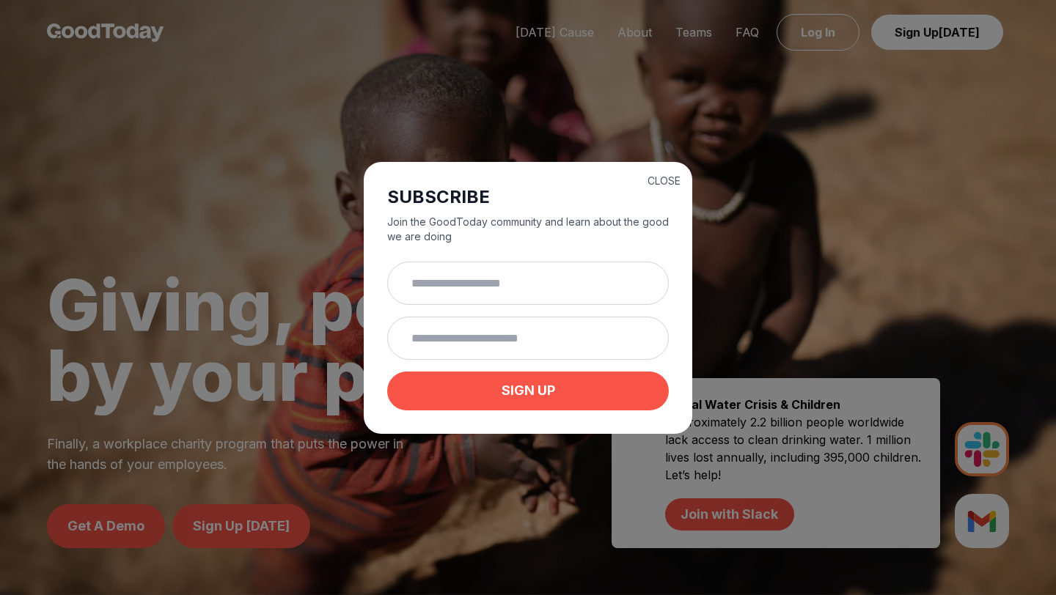
scroll to position [76, 0]
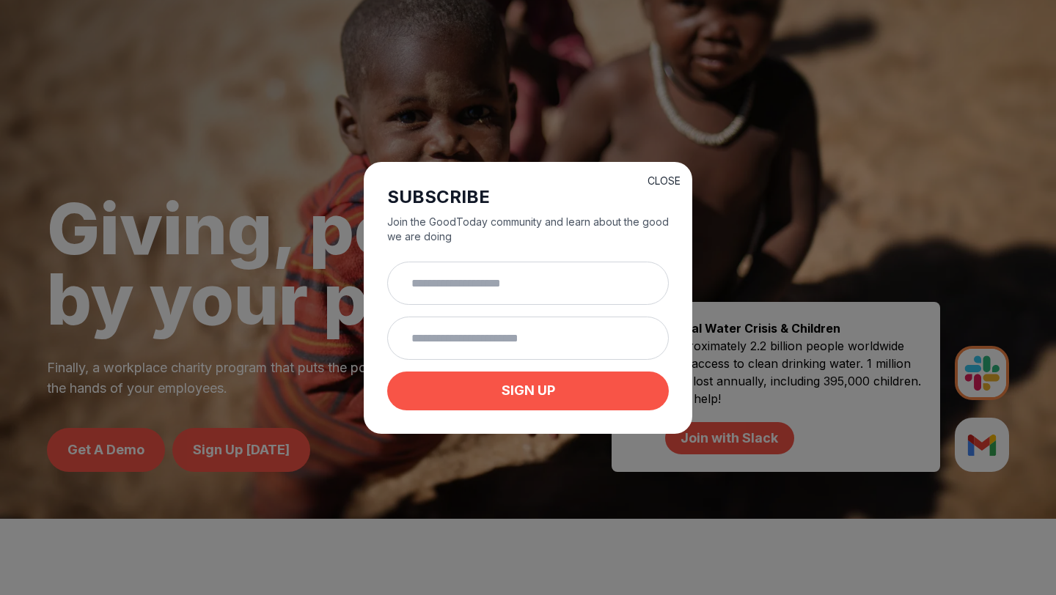
click at [666, 174] on button "CLOSE" at bounding box center [663, 181] width 33 height 15
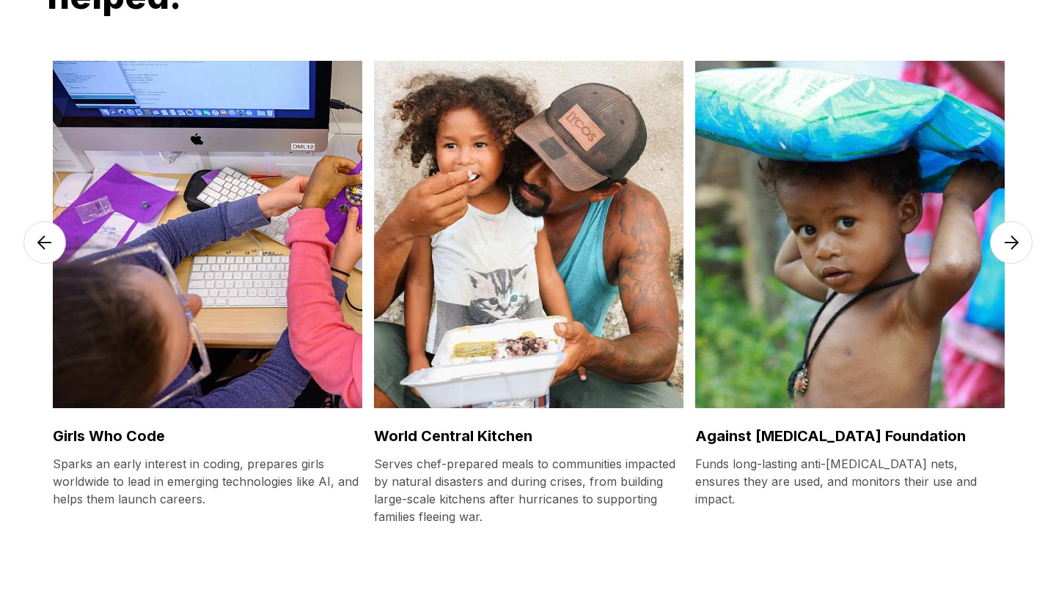
scroll to position [3893, 0]
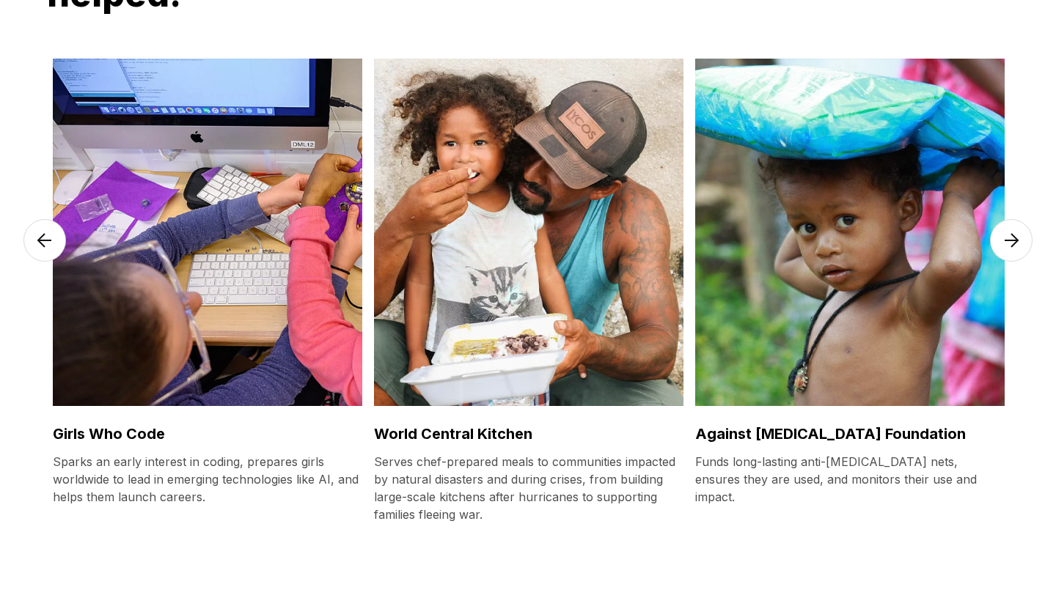
click at [1006, 262] on img at bounding box center [1011, 240] width 43 height 43
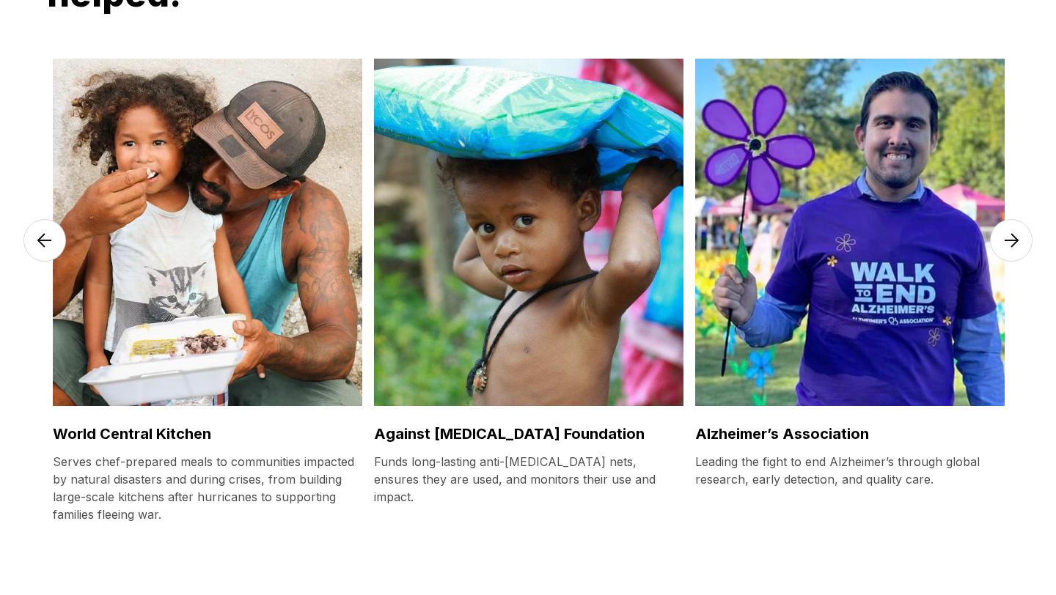
click at [1006, 262] on img at bounding box center [1011, 240] width 43 height 43
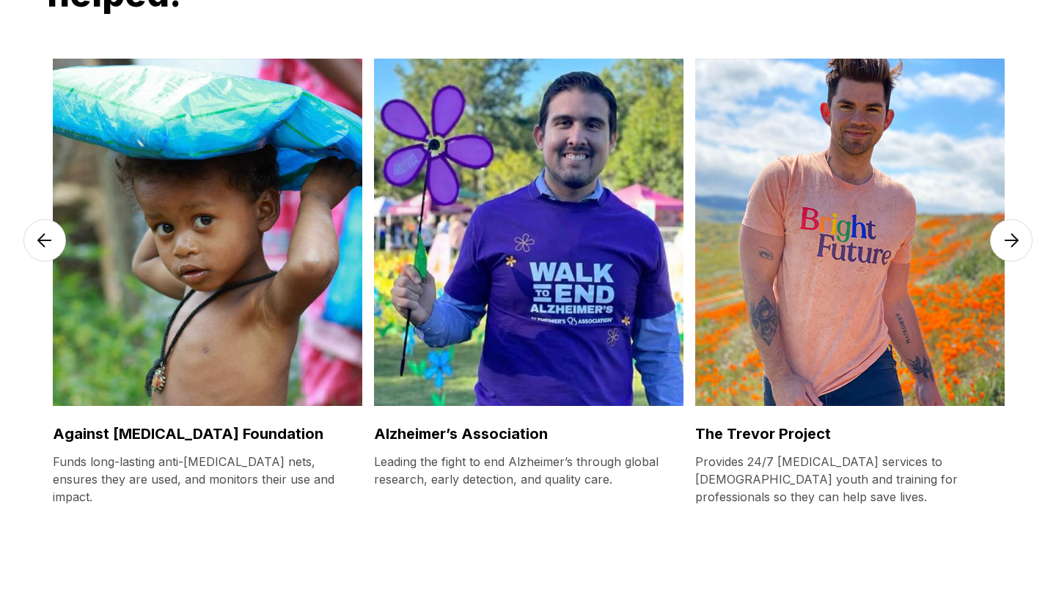
click at [1006, 262] on img at bounding box center [1011, 240] width 43 height 43
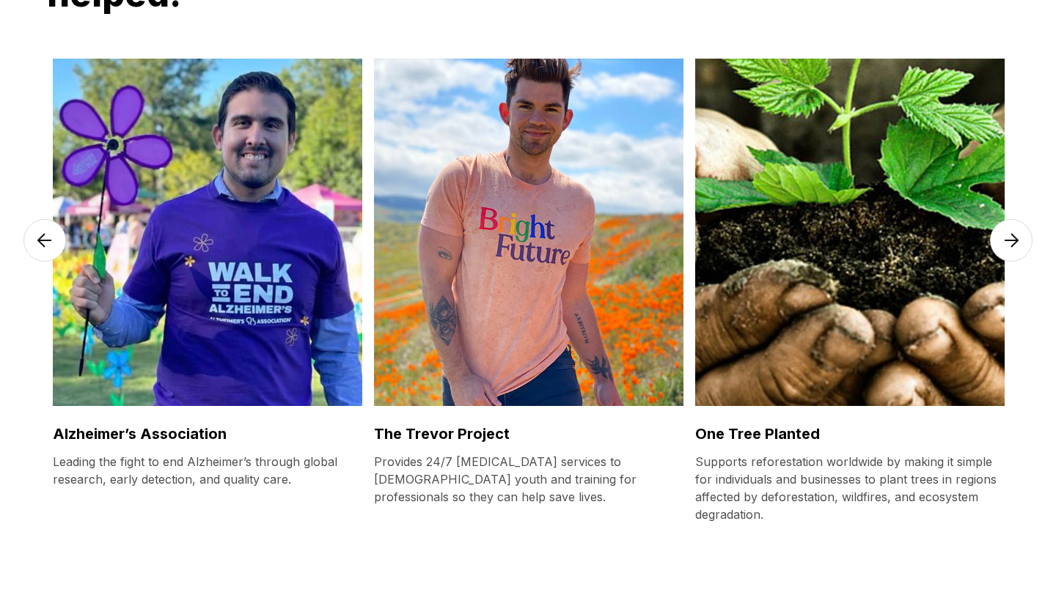
click at [1006, 262] on img at bounding box center [1011, 240] width 43 height 43
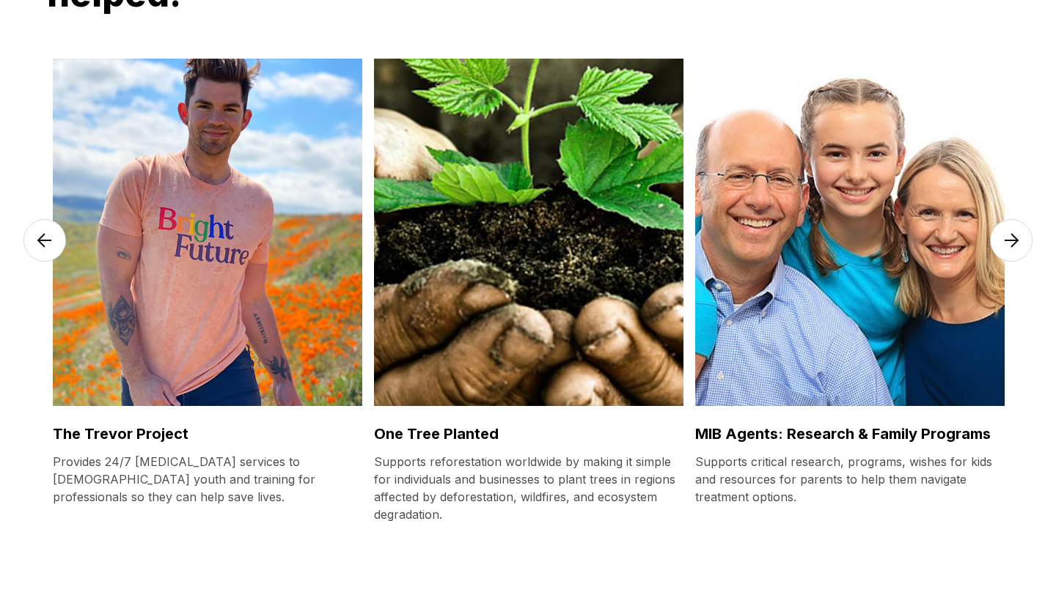
click at [1006, 262] on img at bounding box center [1011, 240] width 43 height 43
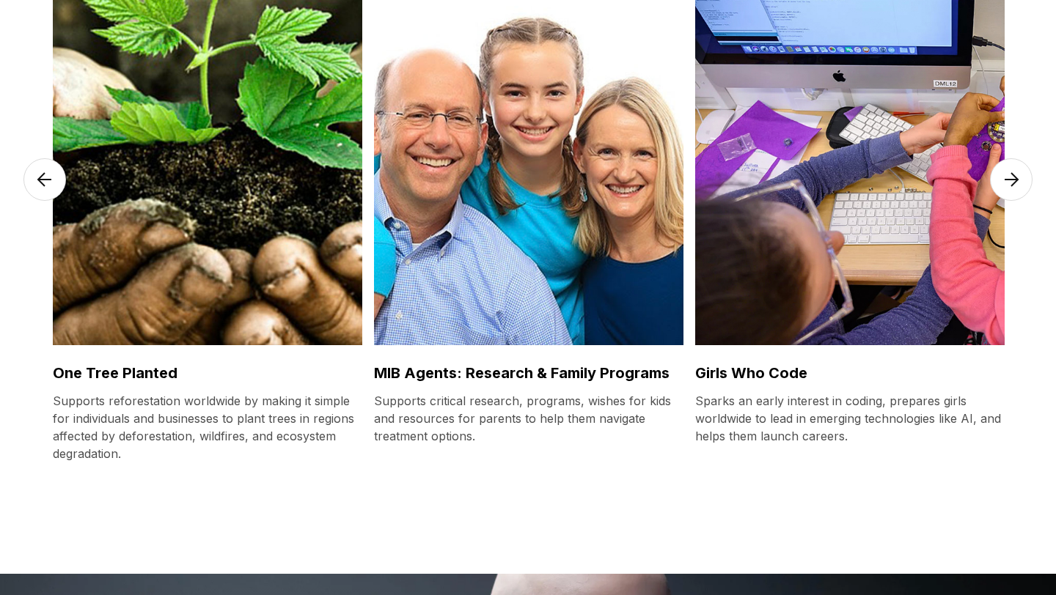
scroll to position [3962, 0]
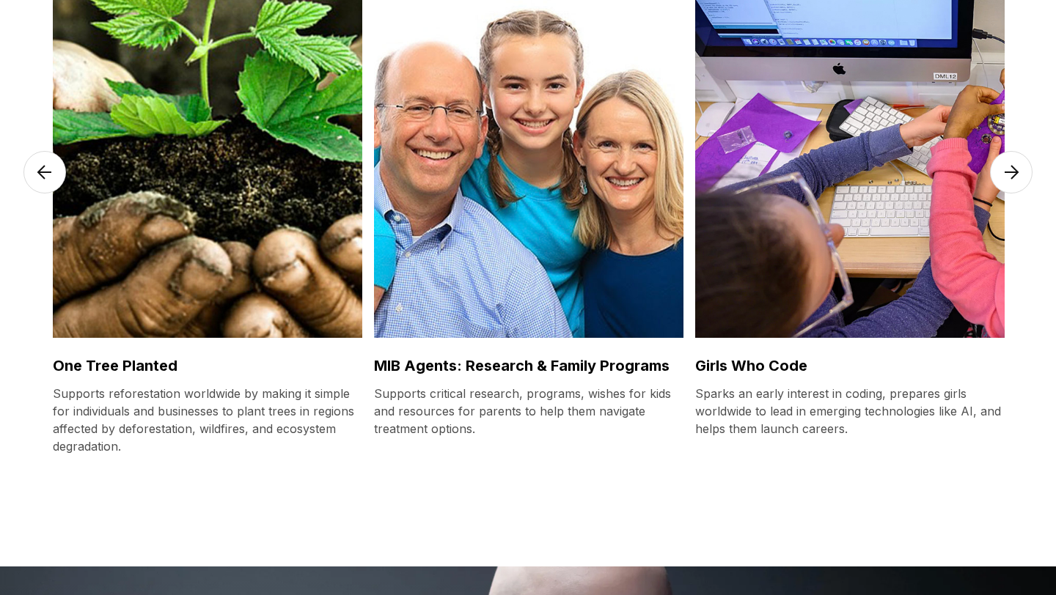
click at [1008, 194] on img at bounding box center [1011, 172] width 43 height 43
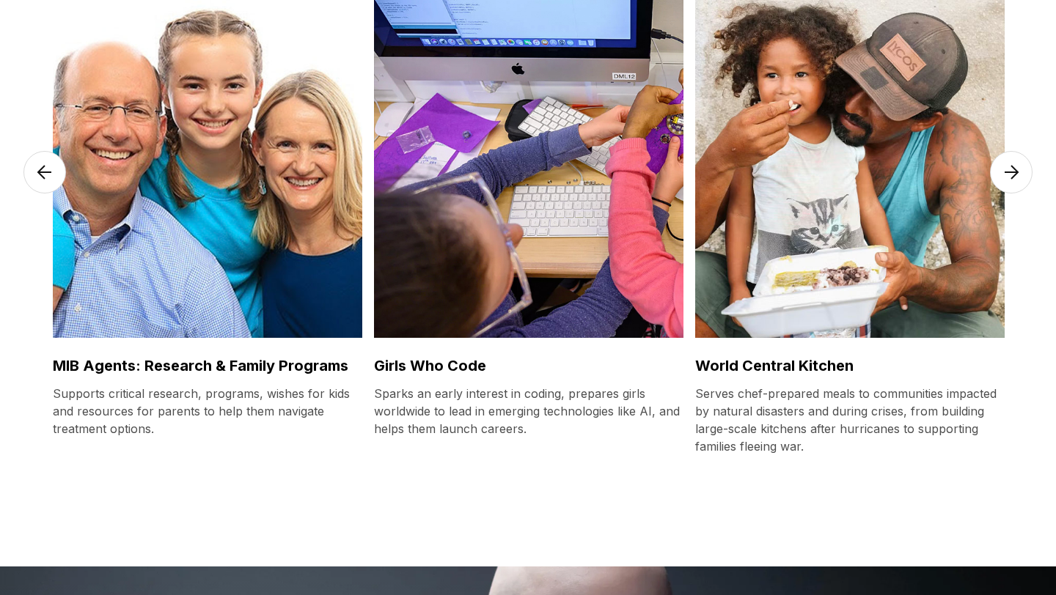
click at [40, 194] on img at bounding box center [44, 172] width 43 height 43
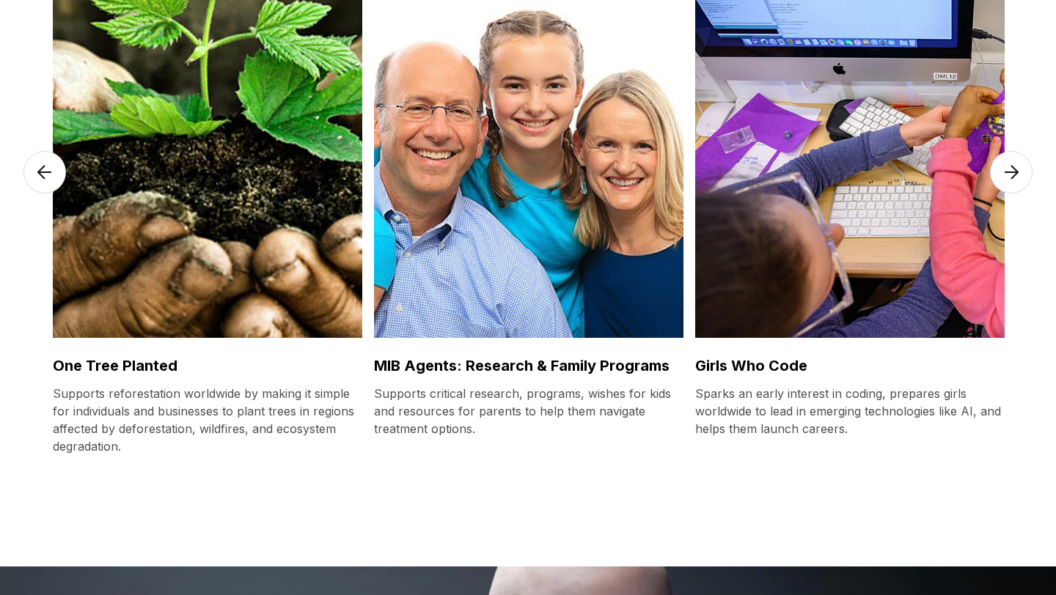
click at [40, 194] on img at bounding box center [44, 172] width 43 height 43
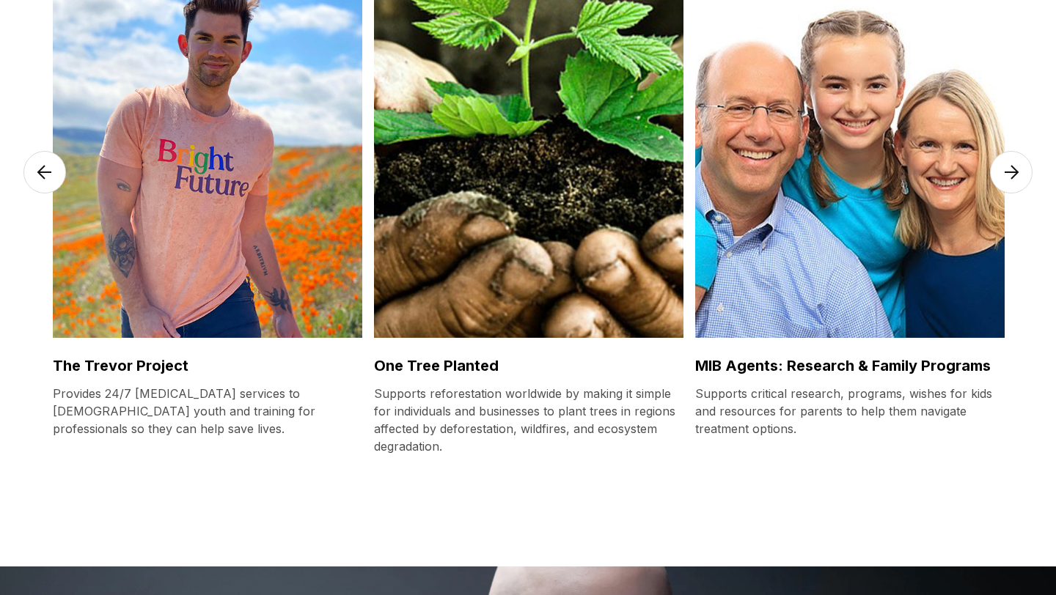
click at [156, 304] on img at bounding box center [207, 164] width 309 height 348
click at [140, 376] on h3 "The Trevor Project" at bounding box center [207, 366] width 309 height 21
click at [136, 430] on p "Provides 24/7 [MEDICAL_DATA] services to [DEMOGRAPHIC_DATA] youth and training …" at bounding box center [207, 411] width 309 height 53
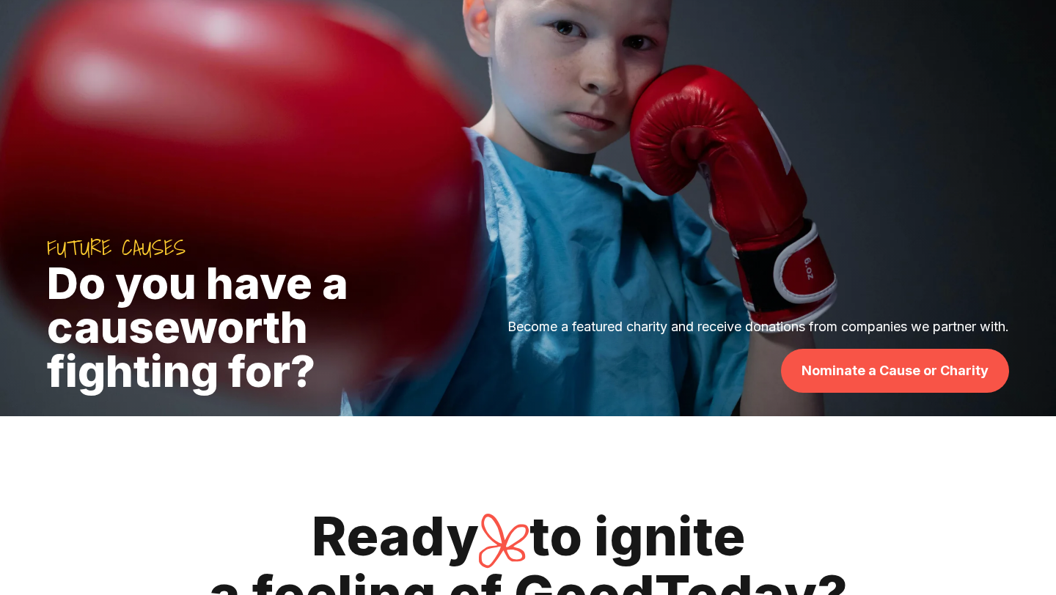
scroll to position [4577, 0]
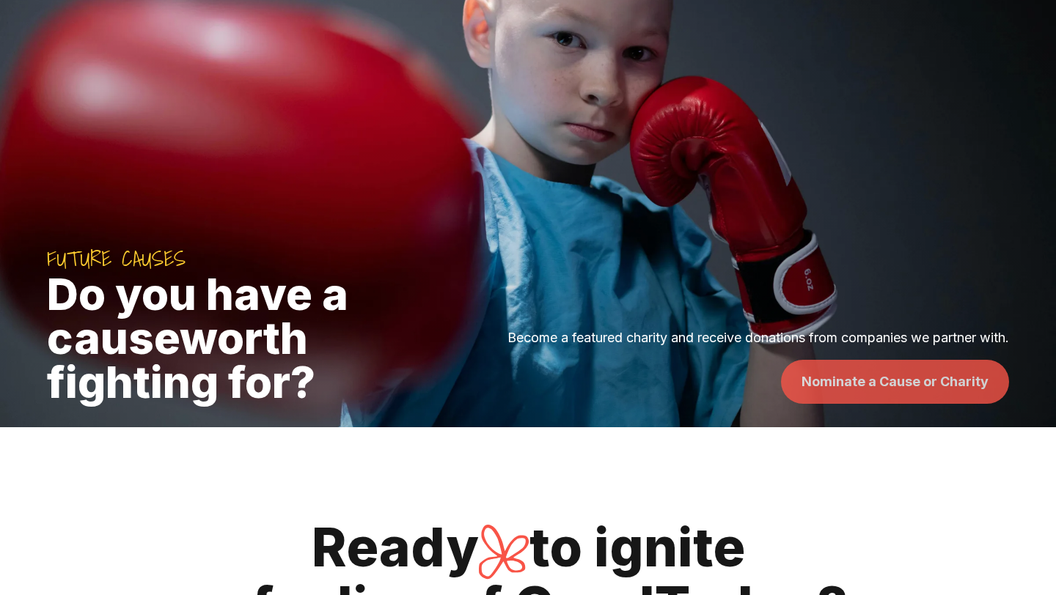
click at [912, 404] on link "Nominate a Cause or Charity" at bounding box center [895, 382] width 228 height 44
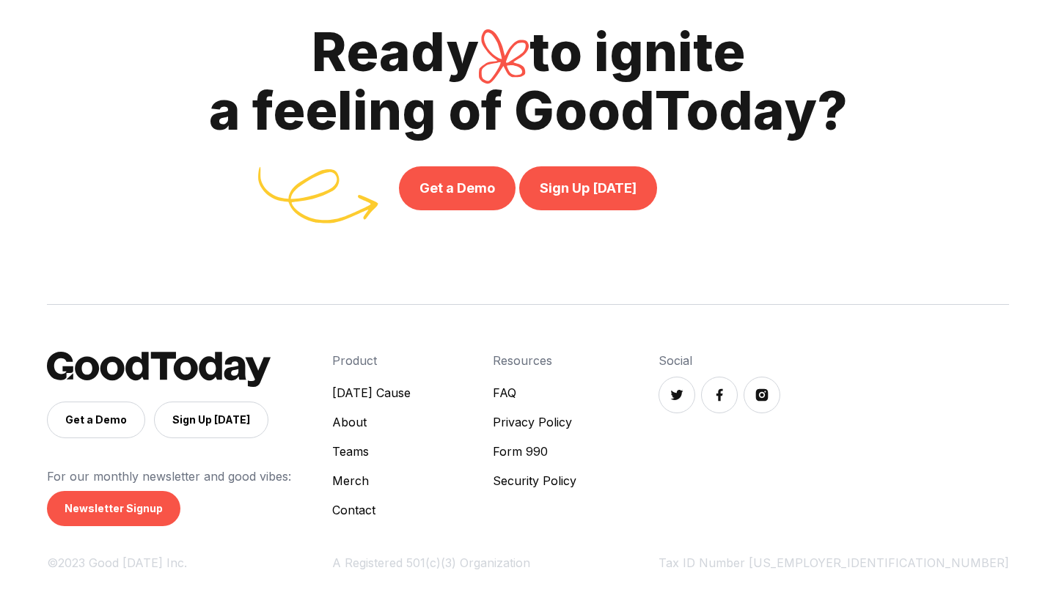
scroll to position [5101, 0]
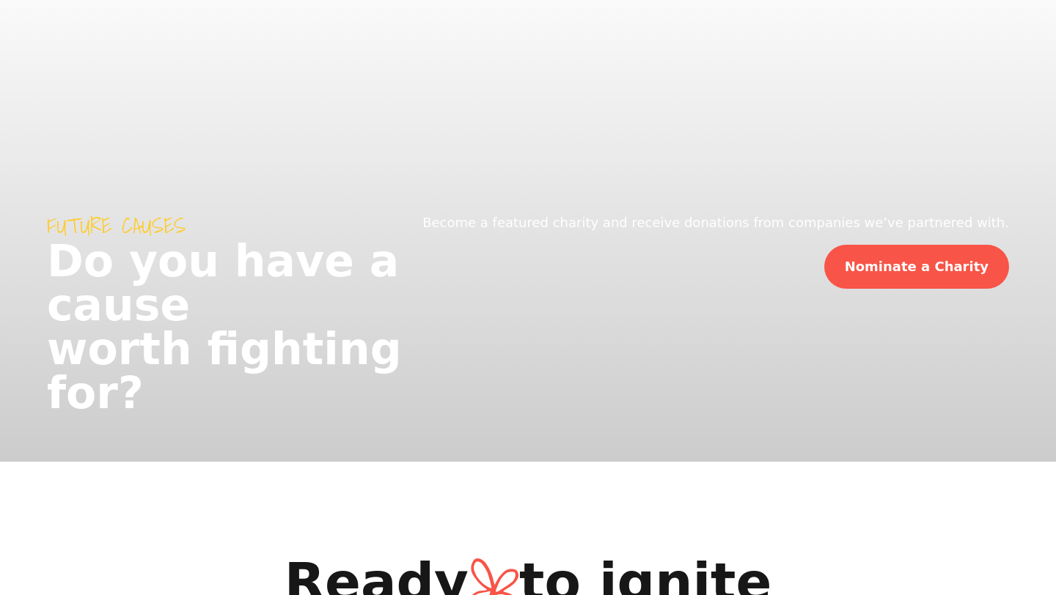
scroll to position [2003, 0]
